Goal: Transaction & Acquisition: Purchase product/service

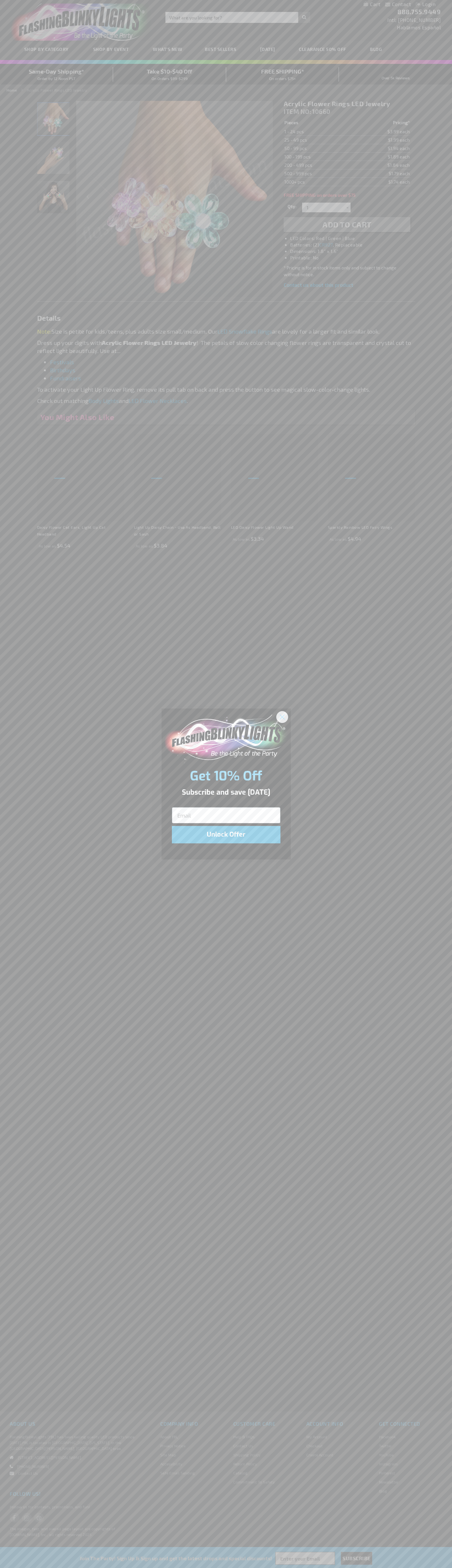
click at [282, 716] on icon "Close dialog" at bounding box center [281, 716] width 4 height 4
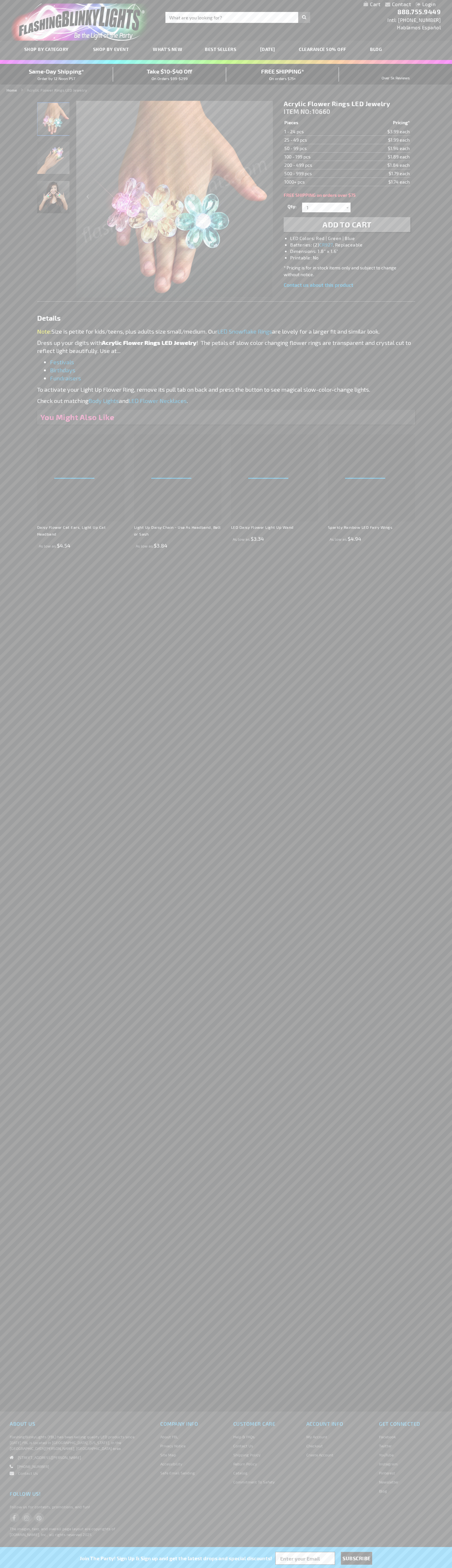
click at [353, 239] on li "LED Colors: Red | Green | Blue" at bounding box center [353, 238] width 126 height 7
click at [347, 225] on span "Add to Cart" at bounding box center [347, 224] width 49 height 9
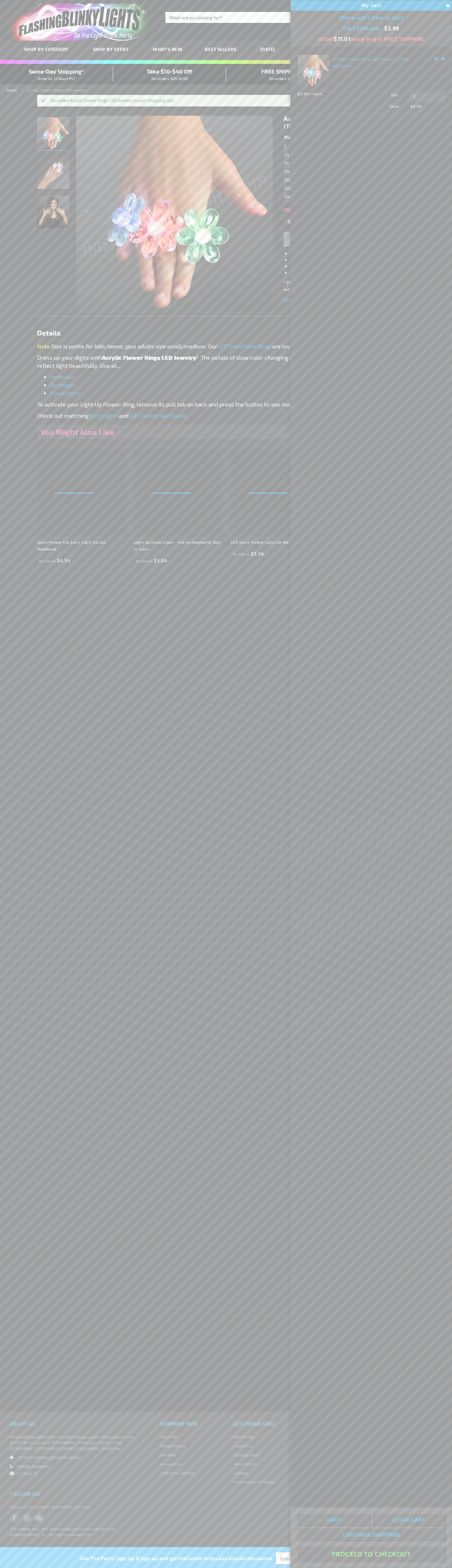
click at [371, 1554] on button "Proceed To Checkout" at bounding box center [371, 1554] width 148 height 15
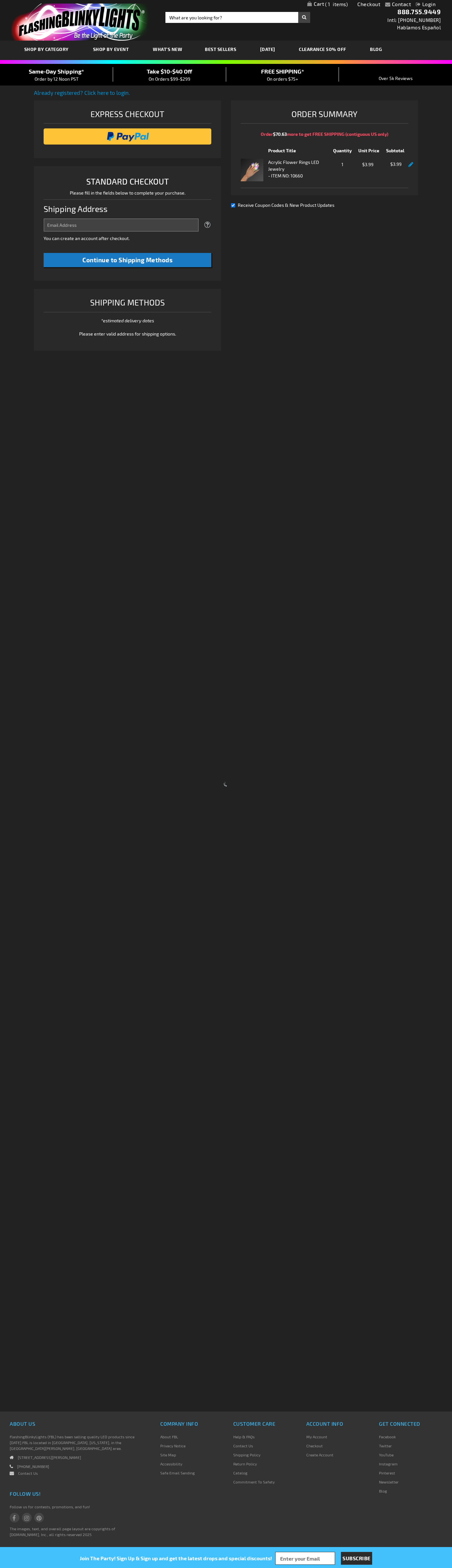
select select "US"
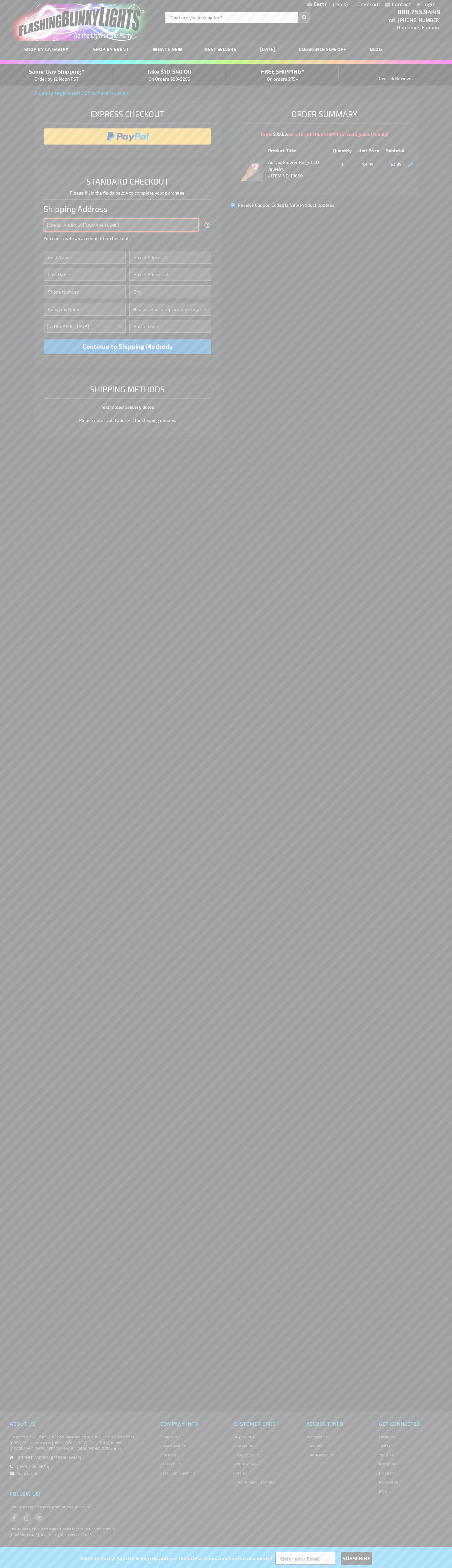
type input "johnsmith005@storebotmail.joonix.net"
type input "John"
type input "2332 Galiano Street"
type input "First floor"
type input "coral gables"
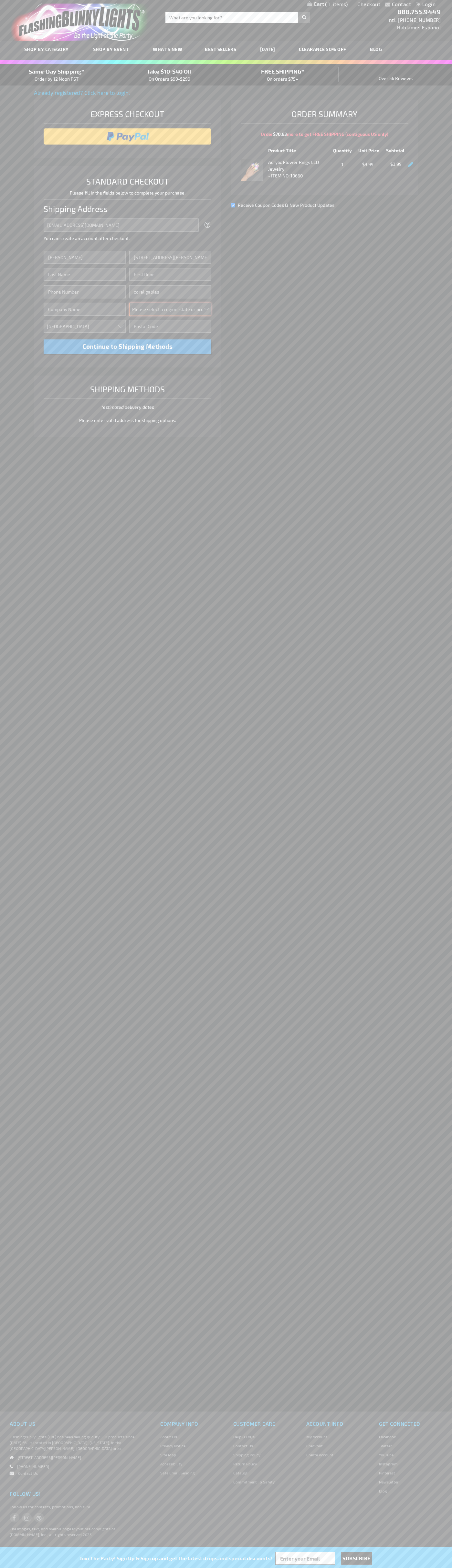
select select "18"
type input "33134"
type input "Smith"
type input "6502530000"
type input "John Smith"
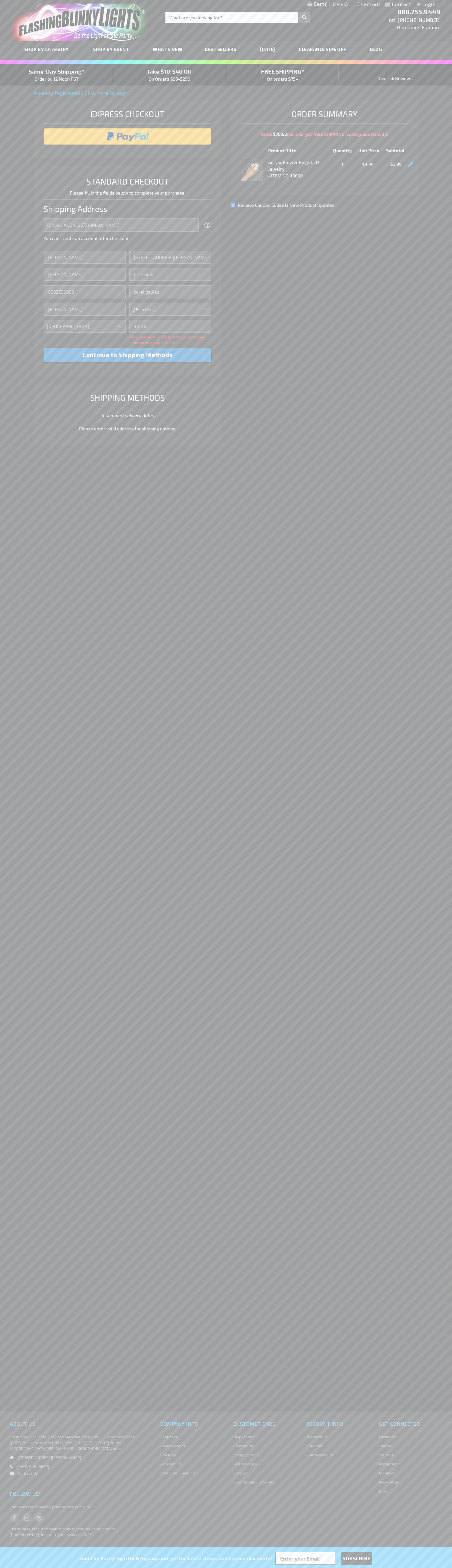
click at [57, 75] on div "Same-Day Shipping* Order by 12 Noon PST" at bounding box center [57, 74] width 113 height 15
click at [127, 136] on input "image" at bounding box center [127, 136] width 161 height 13
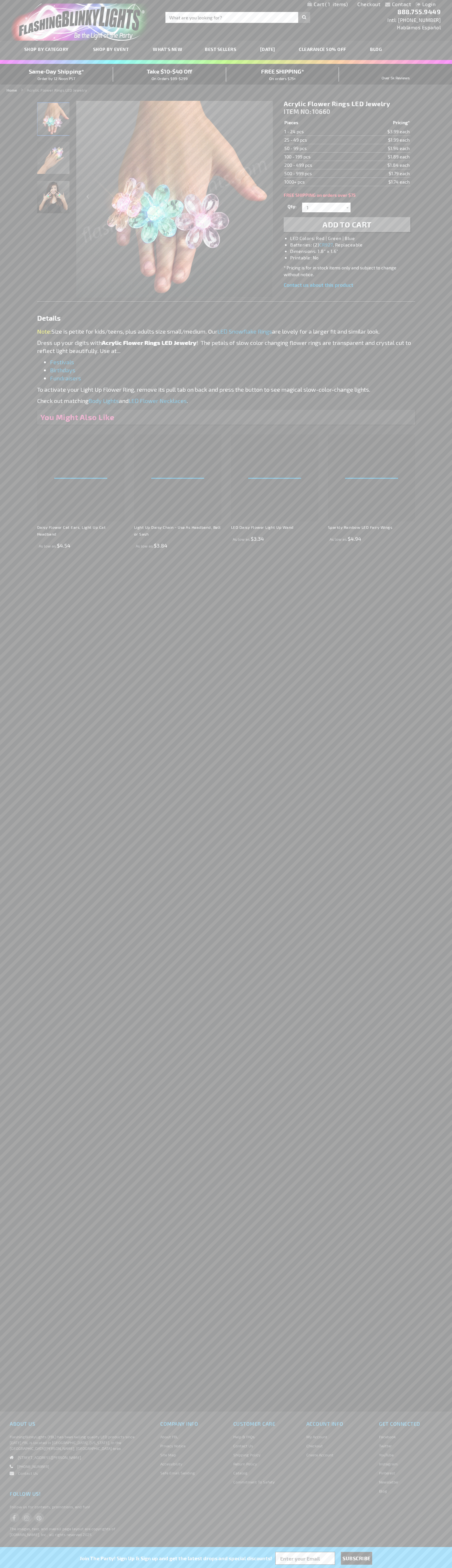
click at [327, 4] on span "1" at bounding box center [336, 4] width 23 height 6
